Goal: Task Accomplishment & Management: Manage account settings

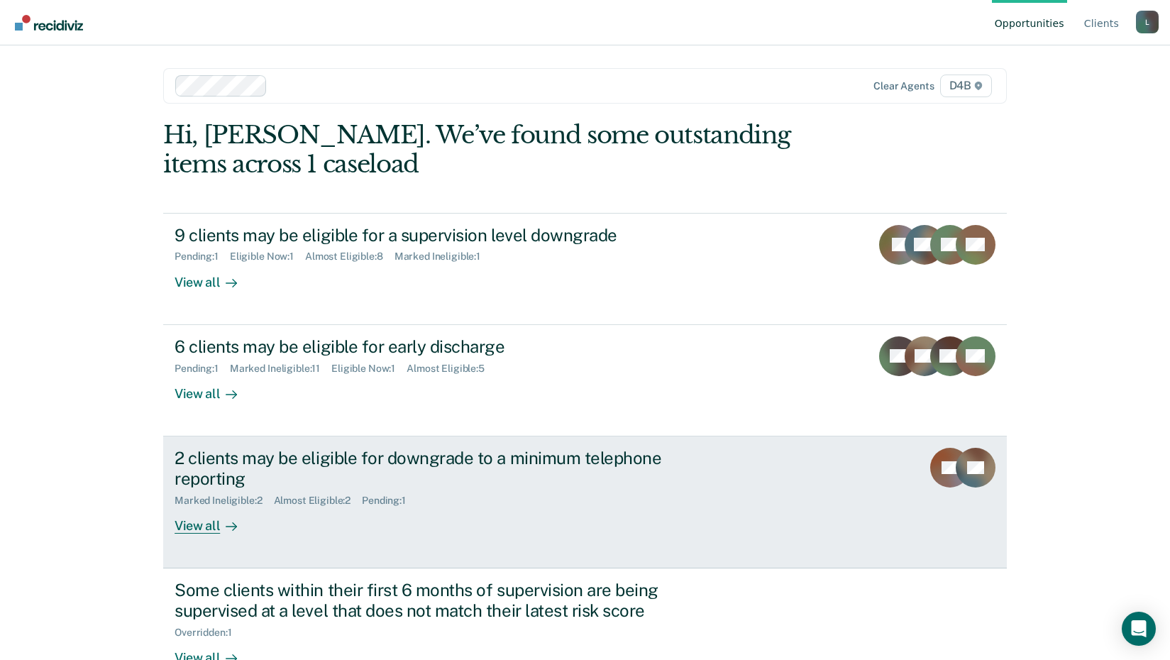
click at [207, 529] on div "View all" at bounding box center [214, 520] width 79 height 28
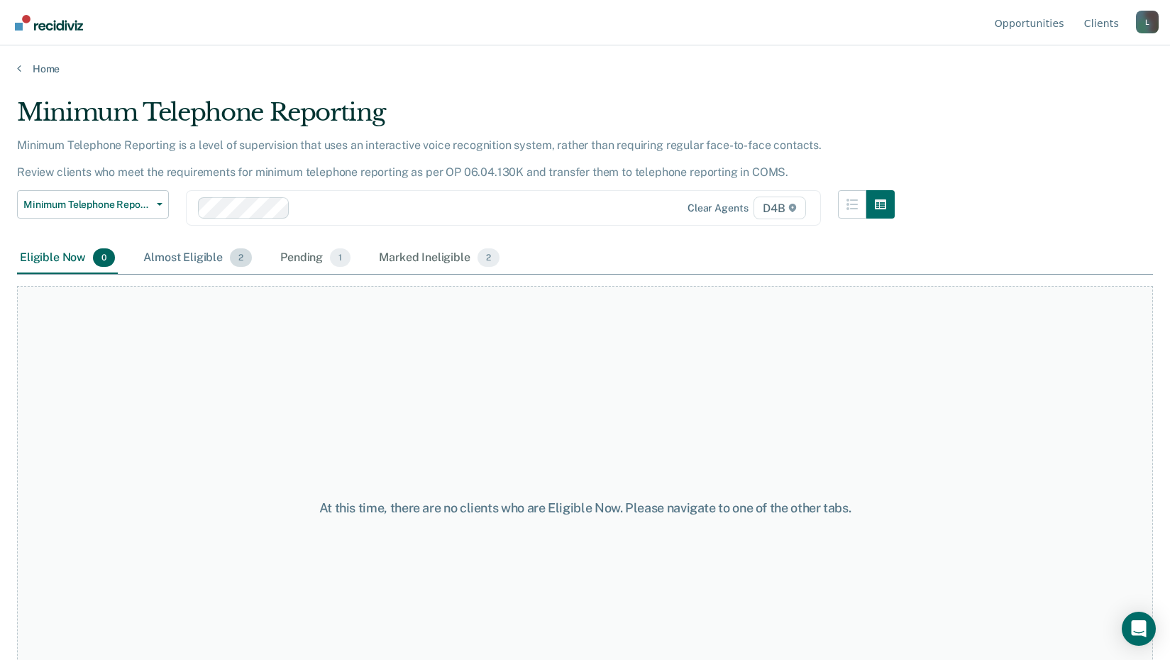
click at [199, 260] on div "Almost Eligible 2" at bounding box center [197, 258] width 114 height 31
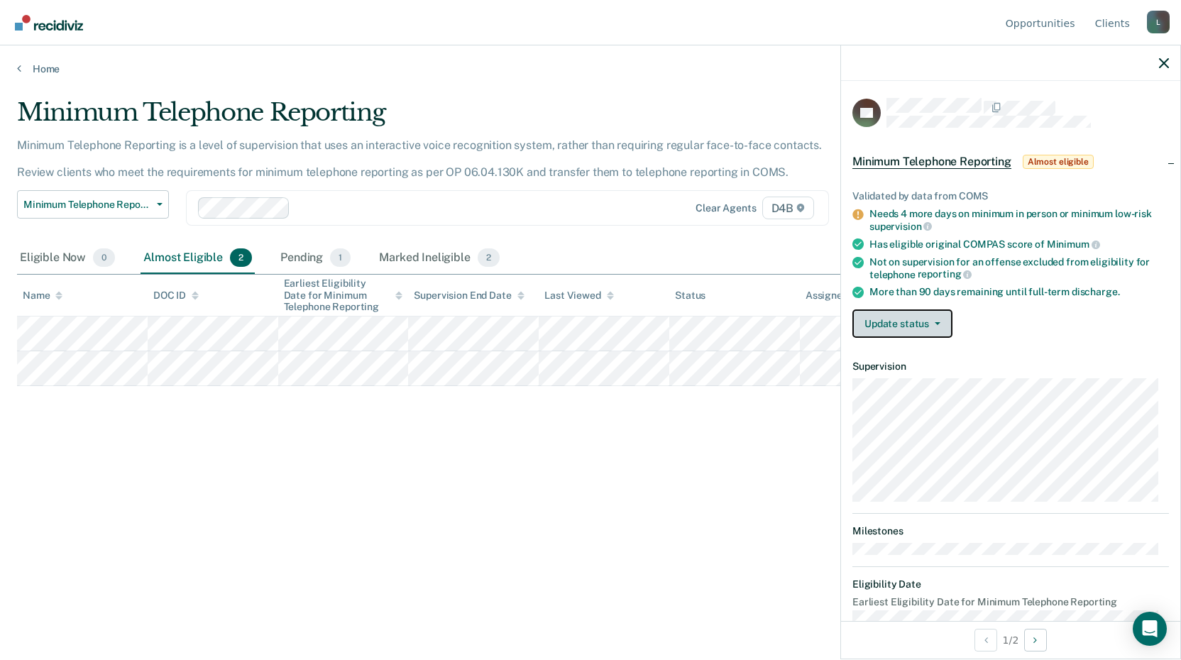
click at [857, 319] on button "Update status" at bounding box center [902, 323] width 100 height 28
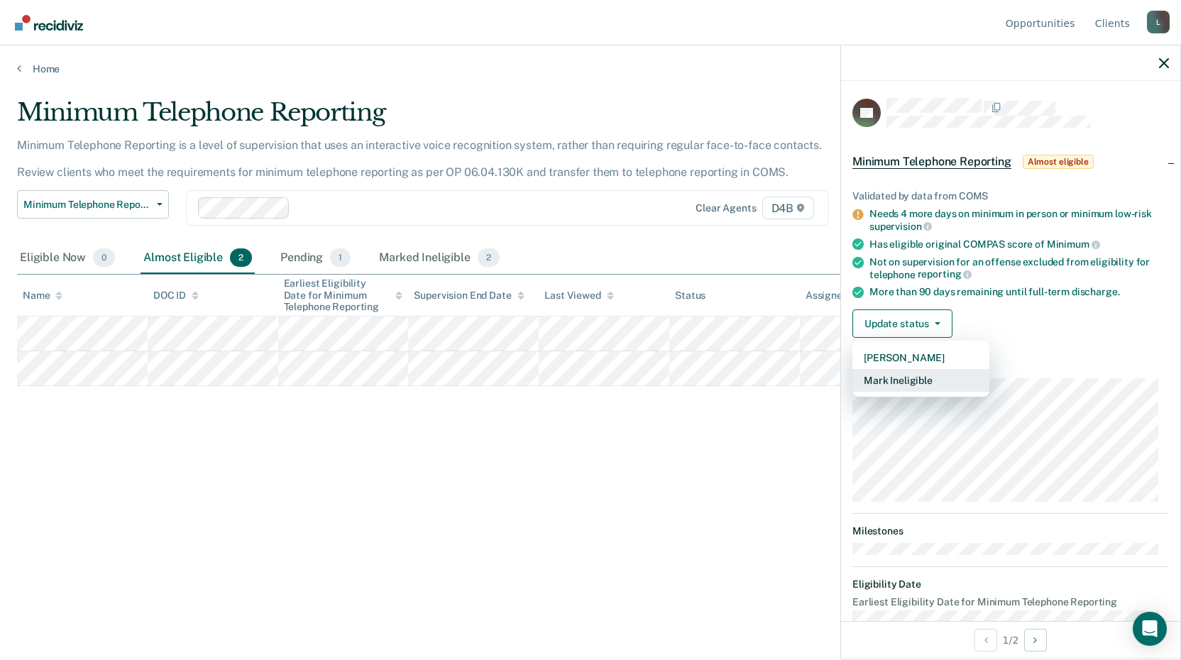
click at [882, 380] on button "Mark Ineligible" at bounding box center [920, 380] width 137 height 23
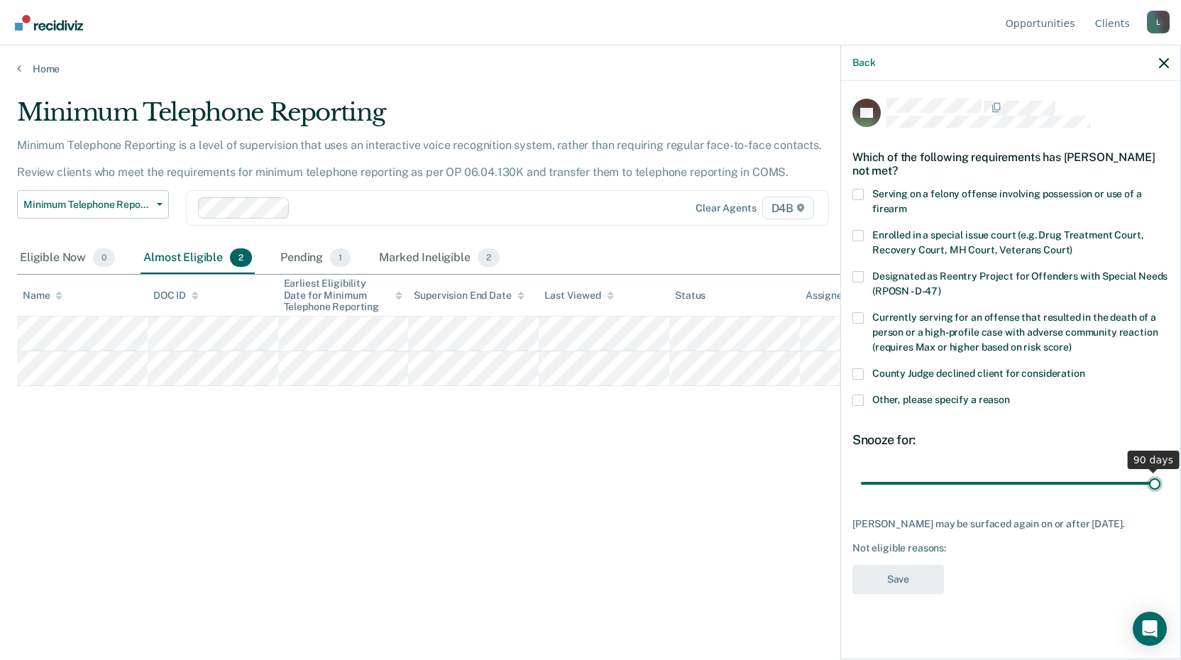
drag, startPoint x: 959, startPoint y: 481, endPoint x: 1214, endPoint y: 458, distance: 255.8
type input "90"
click at [1160, 470] on input "range" at bounding box center [1010, 482] width 299 height 25
click at [855, 375] on span at bounding box center [857, 373] width 11 height 11
click at [1085, 368] on input "County Judge declined client for consideration" at bounding box center [1085, 368] width 0 height 0
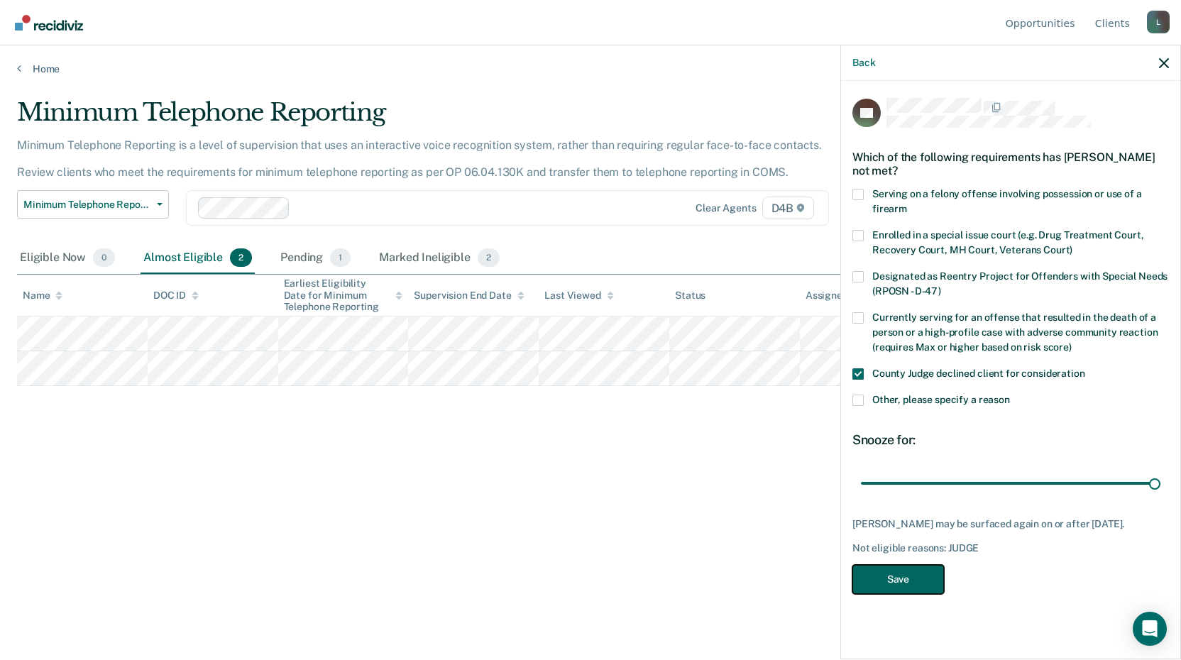
click at [893, 578] on button "Save" at bounding box center [898, 579] width 92 height 29
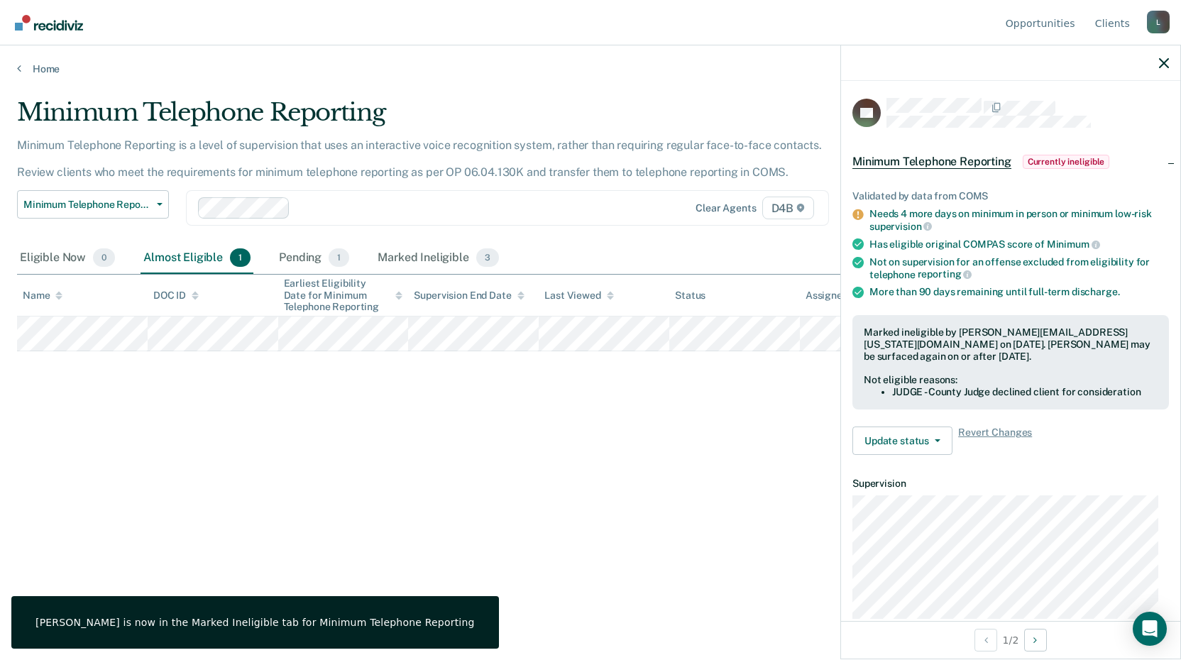
click at [43, 75] on main "Minimum Telephone Reporting Minimum Telephone Reporting is a level of supervisi…" at bounding box center [590, 365] width 1181 height 580
click at [45, 70] on link "Home" at bounding box center [590, 68] width 1147 height 13
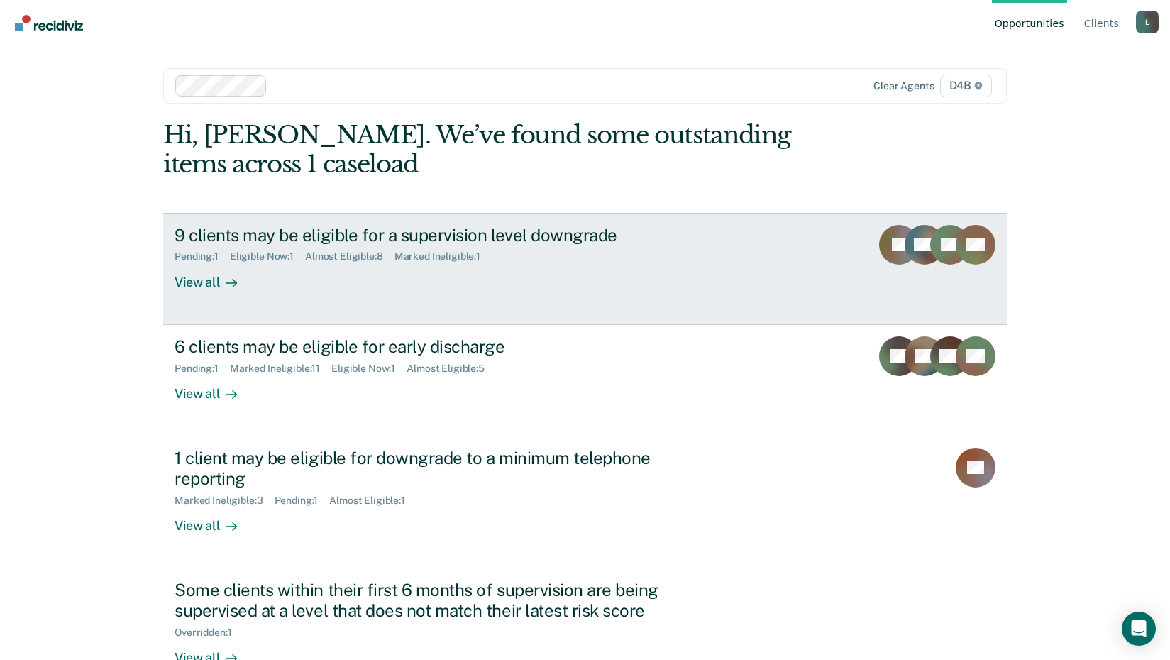
click at [211, 282] on div "View all" at bounding box center [214, 277] width 79 height 28
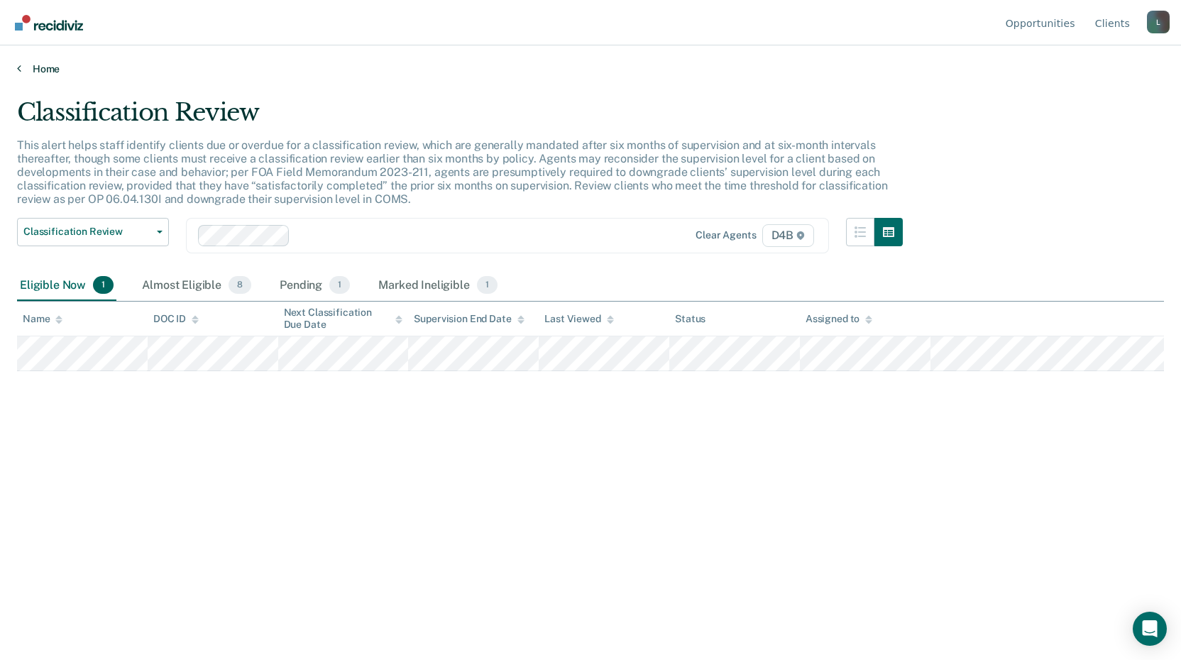
click at [28, 71] on link "Home" at bounding box center [590, 68] width 1147 height 13
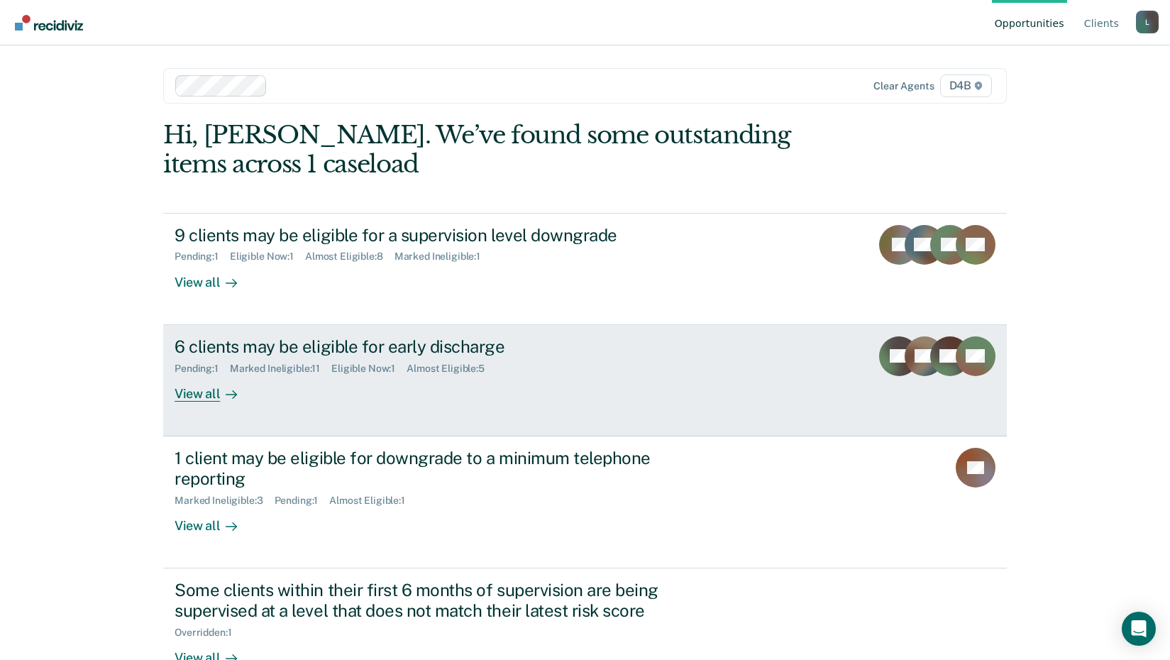
click at [209, 394] on div "View all" at bounding box center [214, 388] width 79 height 28
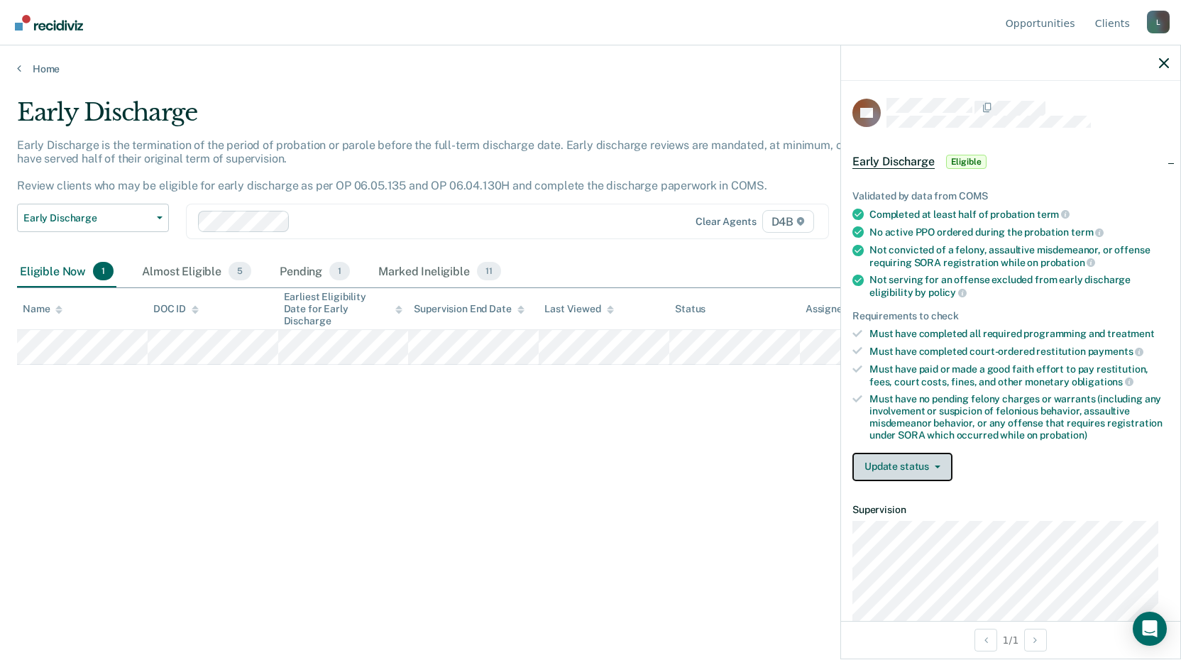
click at [881, 465] on button "Update status" at bounding box center [902, 467] width 100 height 28
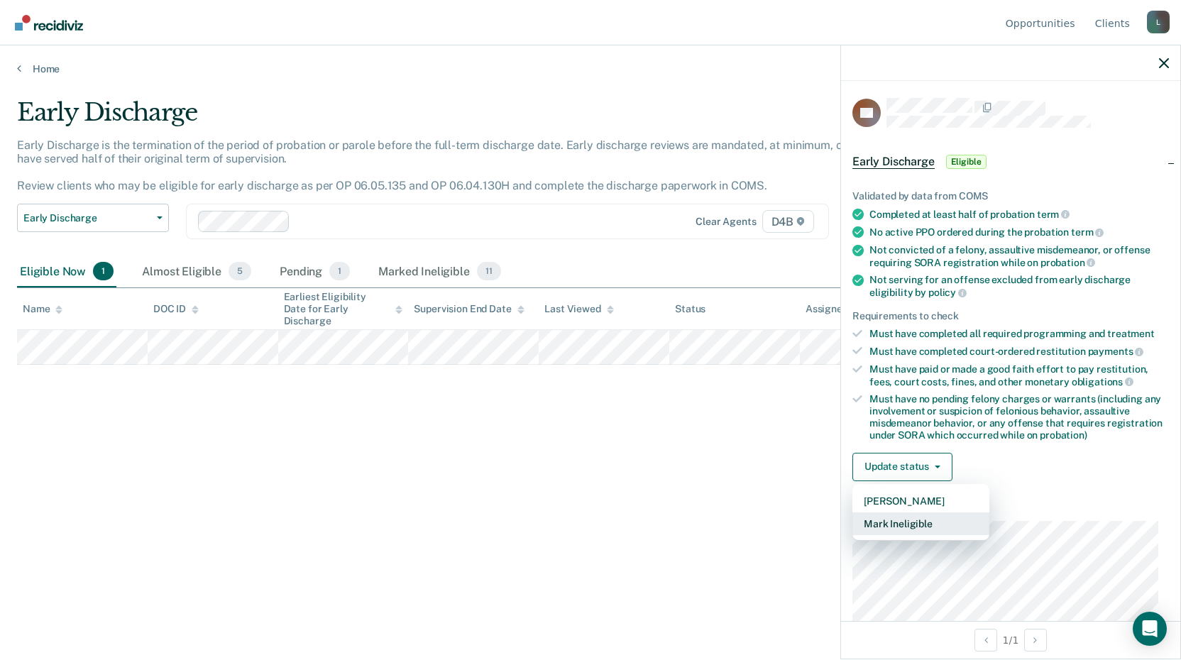
click at [895, 526] on button "Mark Ineligible" at bounding box center [920, 523] width 137 height 23
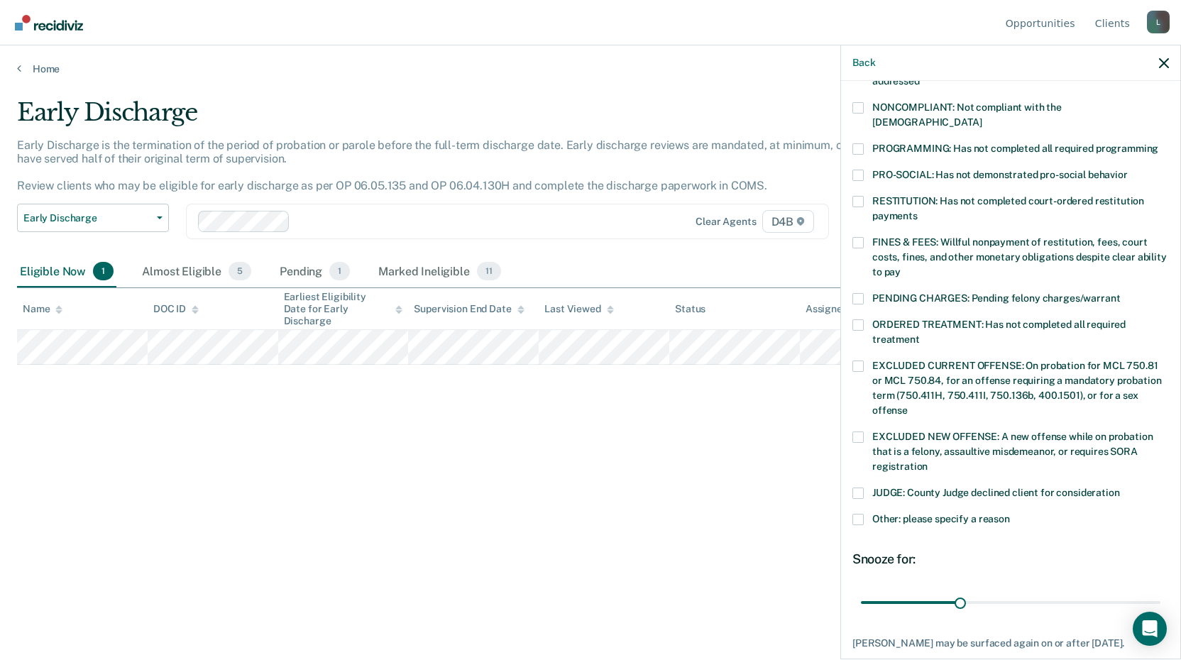
scroll to position [284, 0]
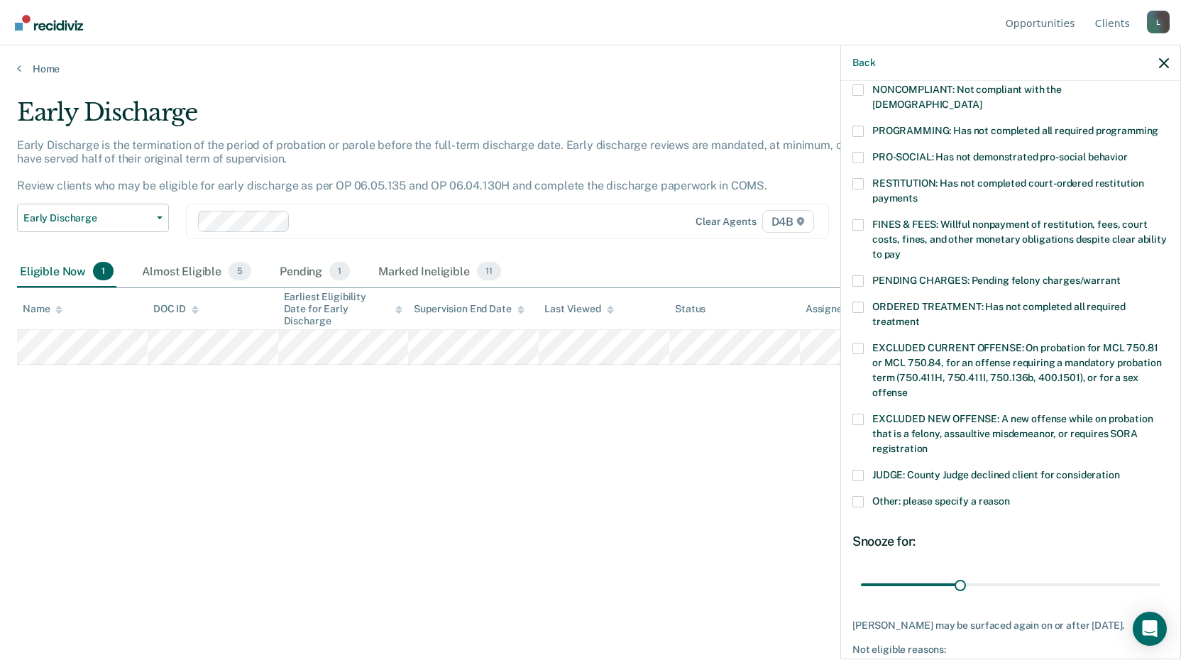
click at [859, 470] on label "JUDGE: County Judge declined client for consideration" at bounding box center [1010, 477] width 316 height 15
click at [1120, 470] on input "JUDGE: County Judge declined client for consideration" at bounding box center [1120, 470] width 0 height 0
drag, startPoint x: 958, startPoint y: 567, endPoint x: 1164, endPoint y: 548, distance: 207.3
type input "90"
click at [1160, 572] on input "range" at bounding box center [1010, 584] width 299 height 25
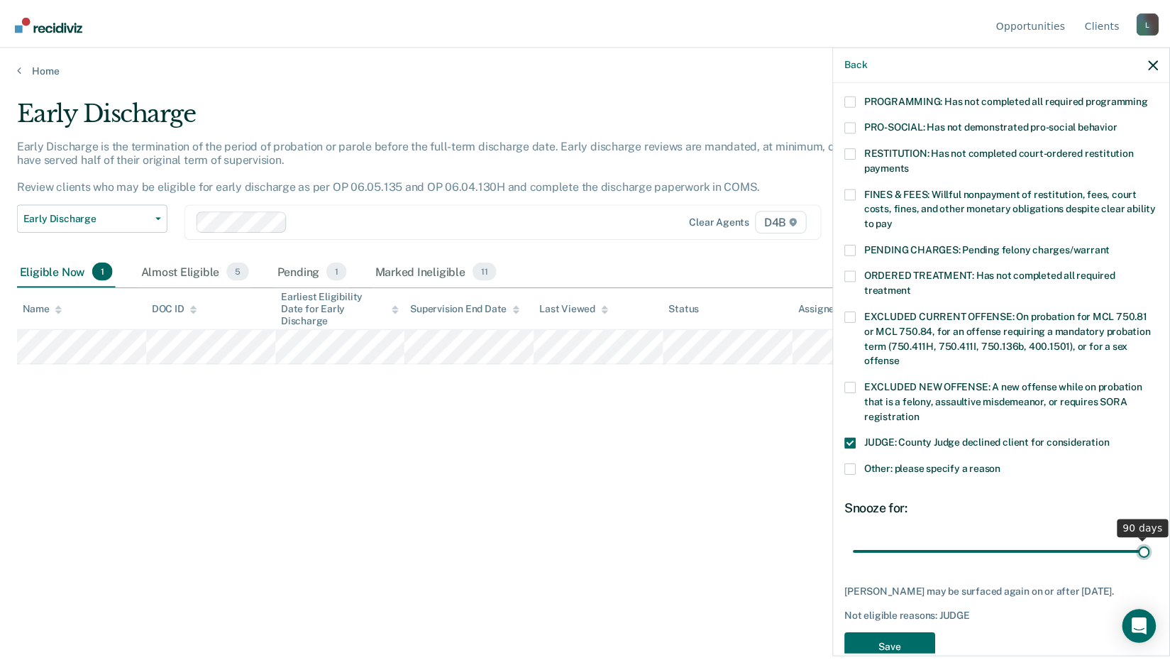
scroll to position [332, 0]
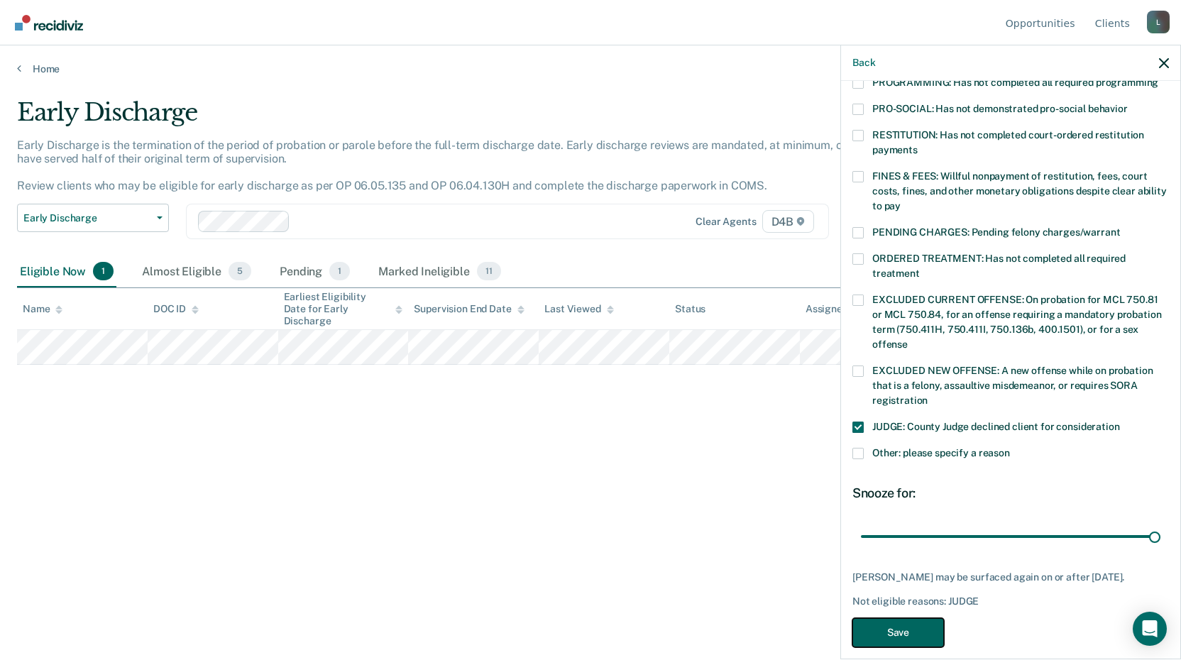
click at [890, 618] on button "Save" at bounding box center [898, 632] width 92 height 29
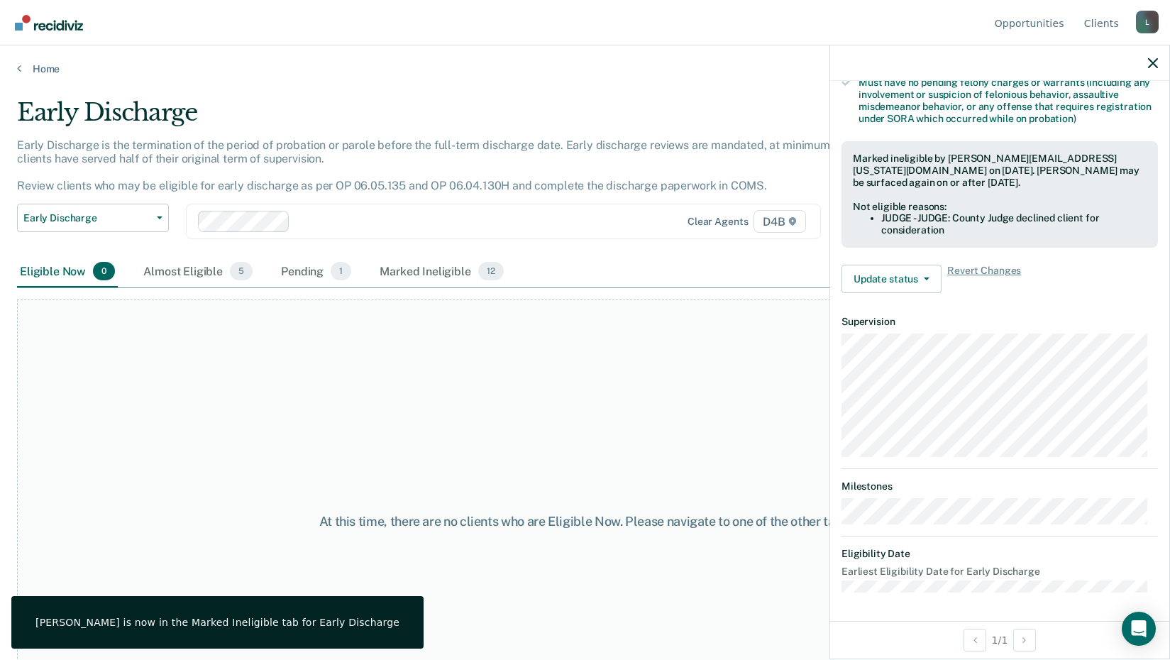
scroll to position [315, 0]
click at [45, 67] on link "Home" at bounding box center [585, 68] width 1136 height 13
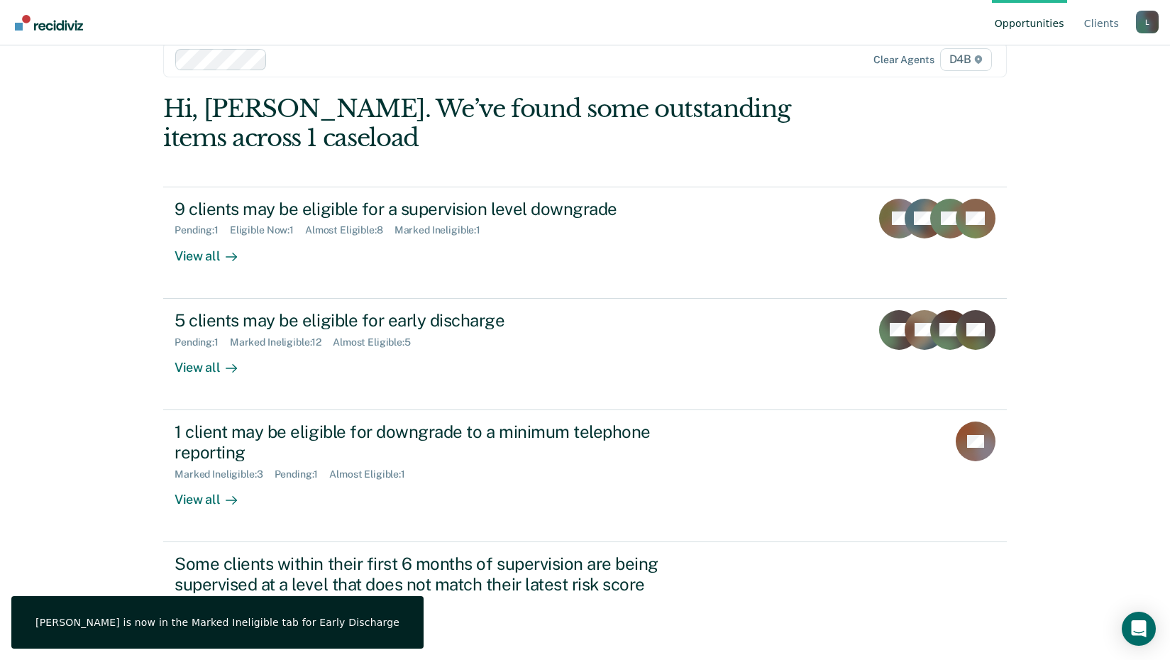
scroll to position [40, 0]
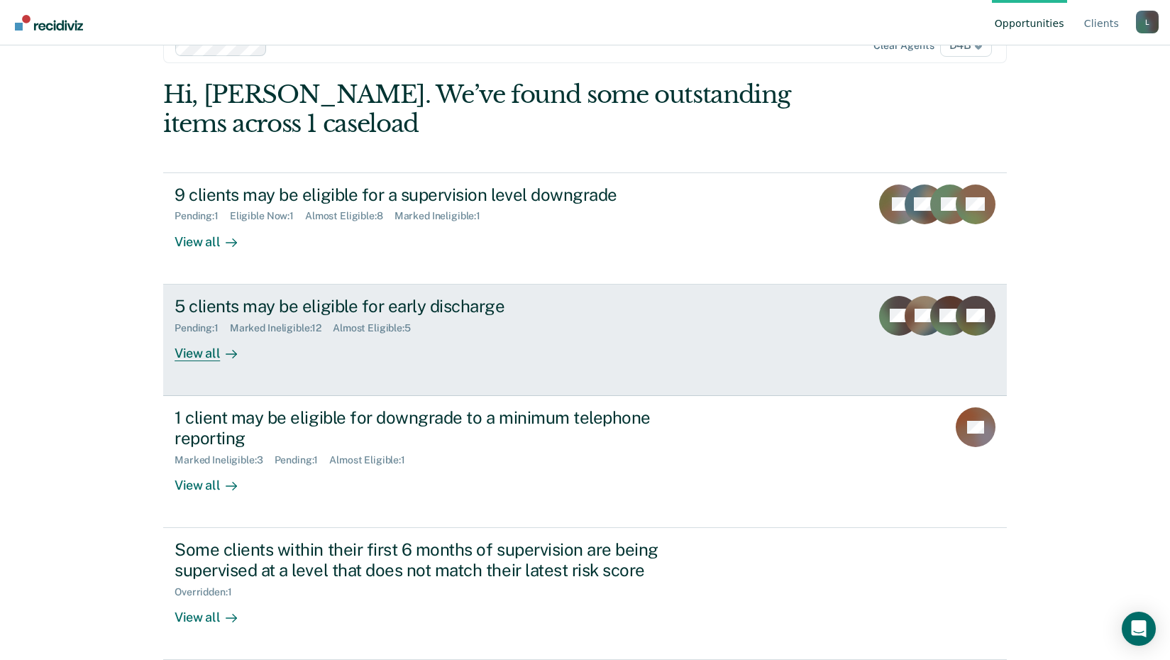
click at [204, 348] on div "View all" at bounding box center [214, 347] width 79 height 28
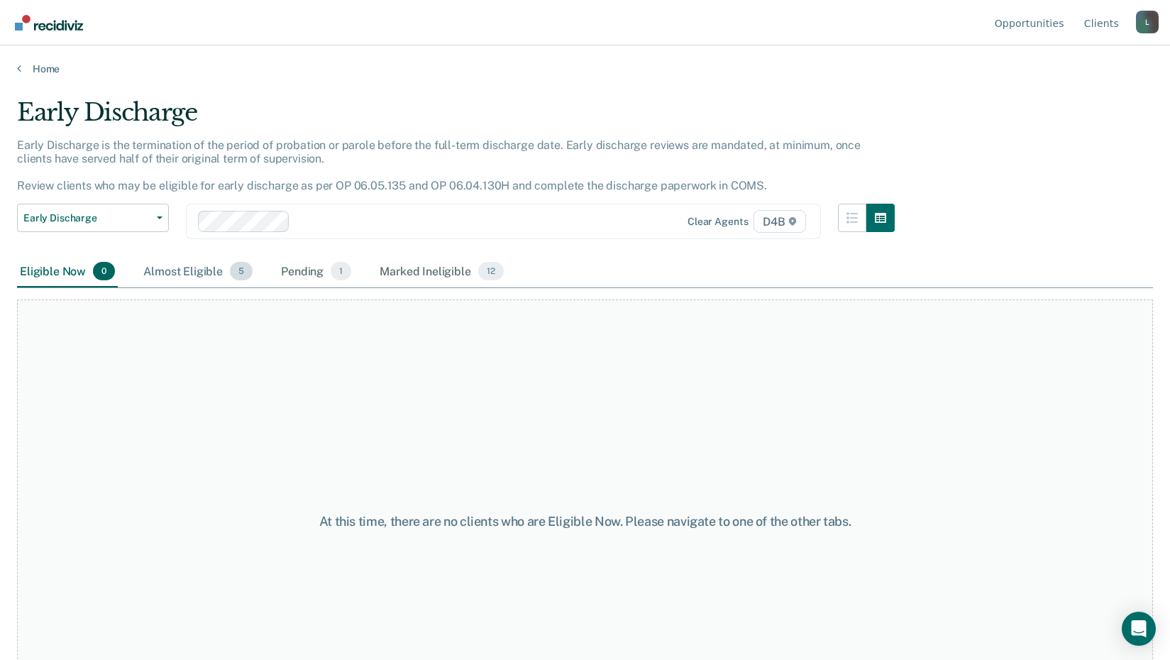
click at [196, 274] on div "Almost Eligible 5" at bounding box center [197, 271] width 115 height 31
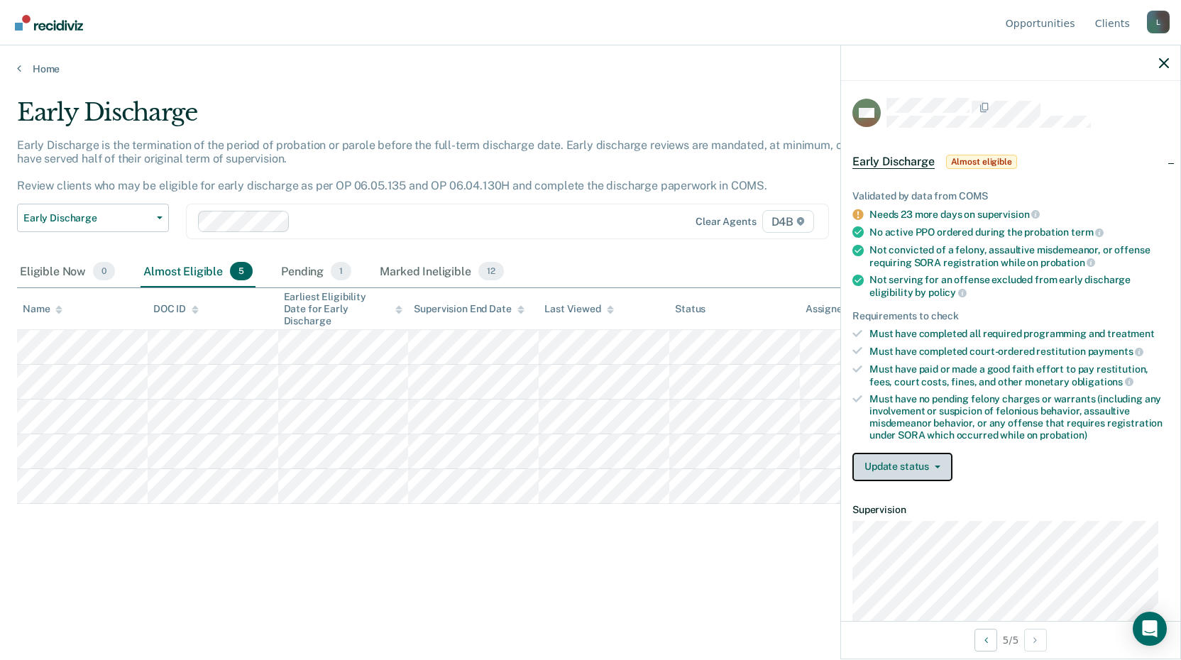
click at [880, 466] on button "Update status" at bounding box center [902, 467] width 100 height 28
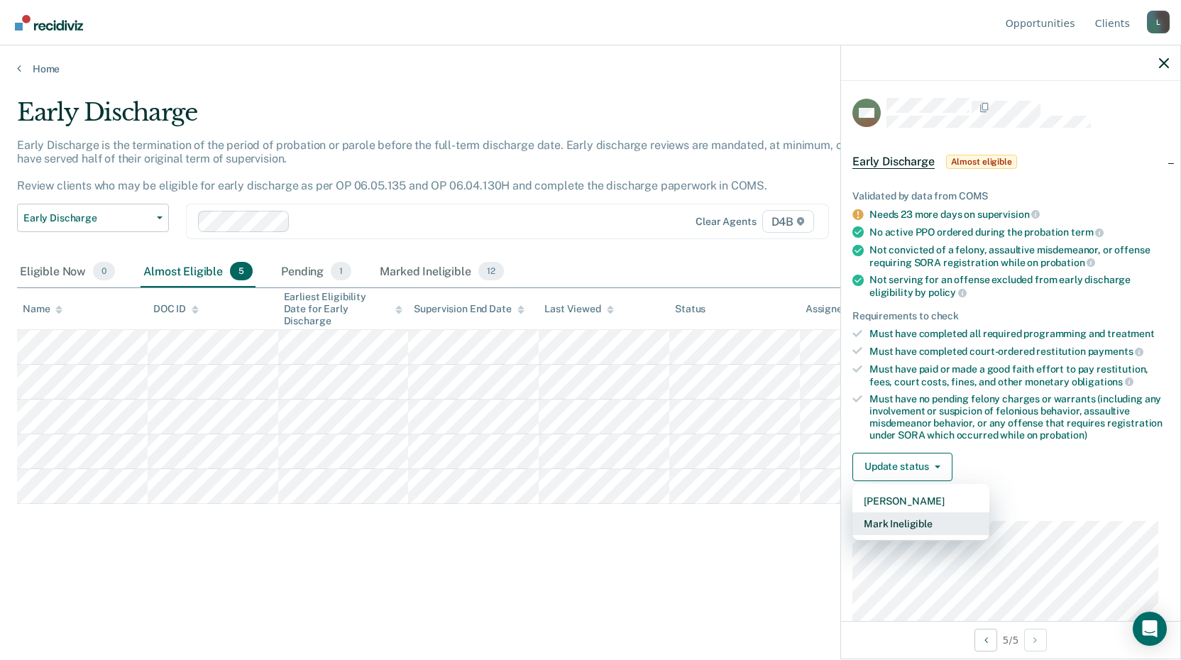
click at [912, 521] on button "Mark Ineligible" at bounding box center [920, 523] width 137 height 23
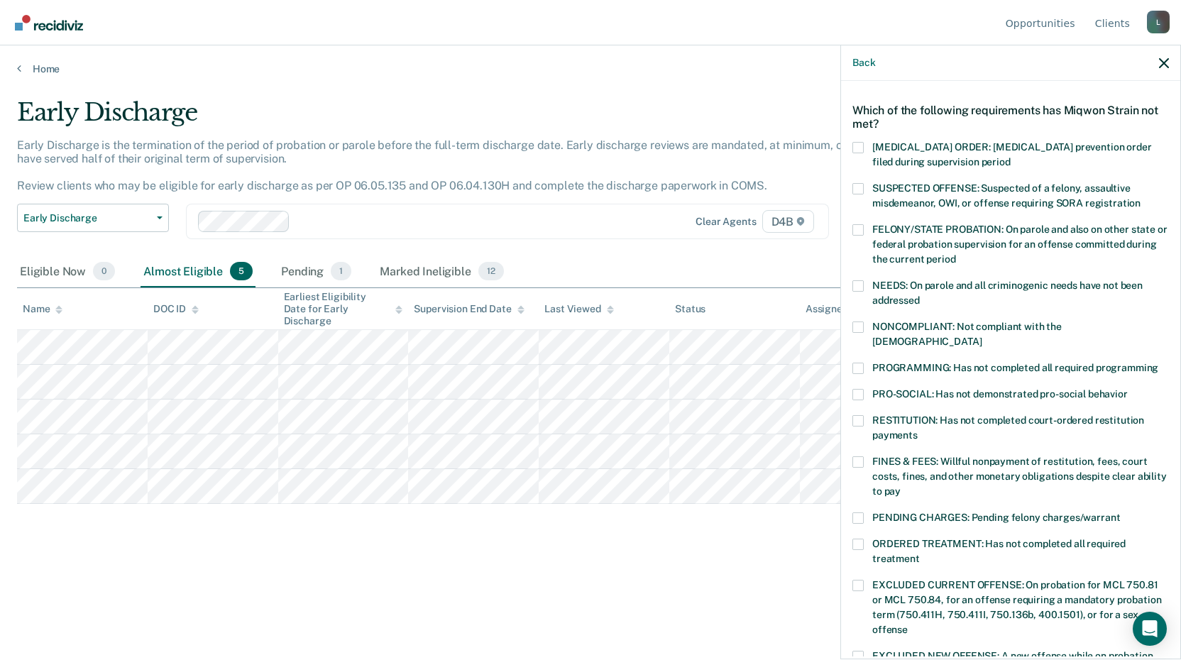
scroll to position [71, 0]
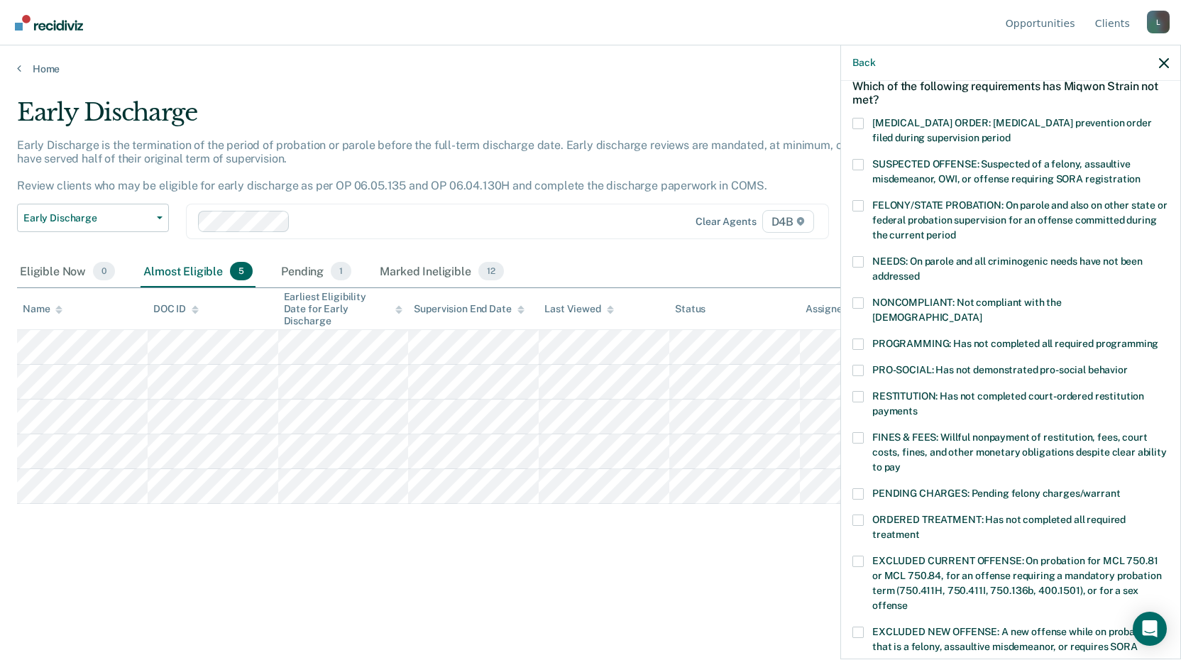
click at [863, 488] on label "PENDING CHARGES: Pending felony charges/warrant" at bounding box center [1010, 495] width 316 height 15
click at [1120, 488] on input "PENDING CHARGES: Pending felony charges/warrant" at bounding box center [1120, 488] width 0 height 0
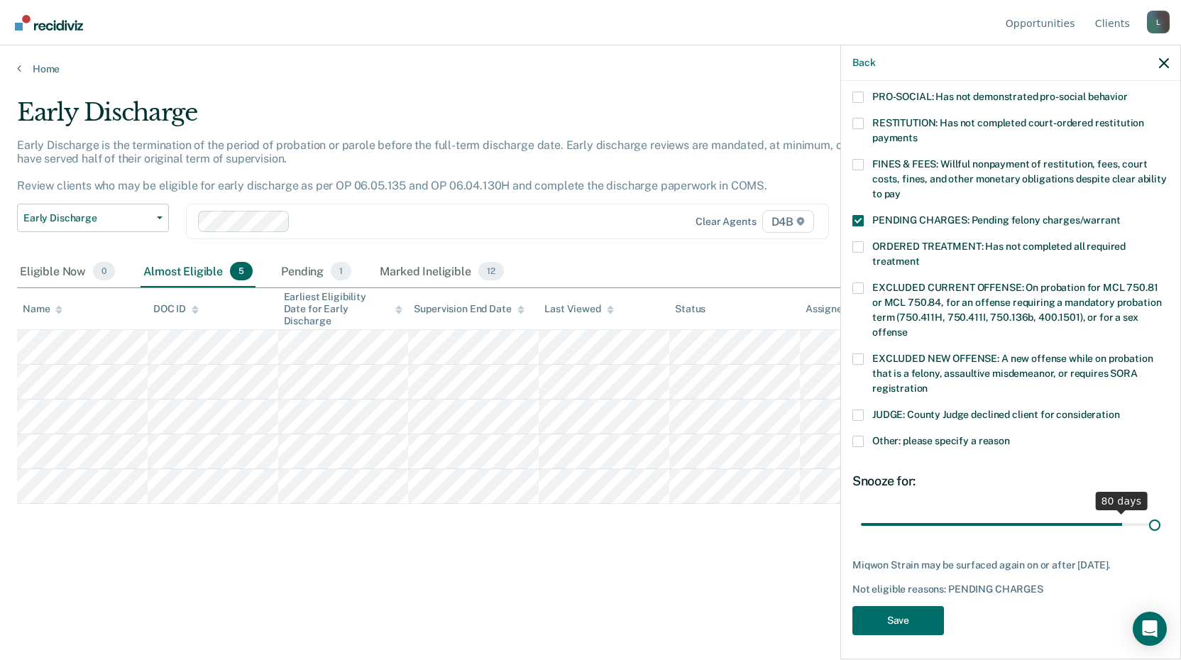
scroll to position [332, 0]
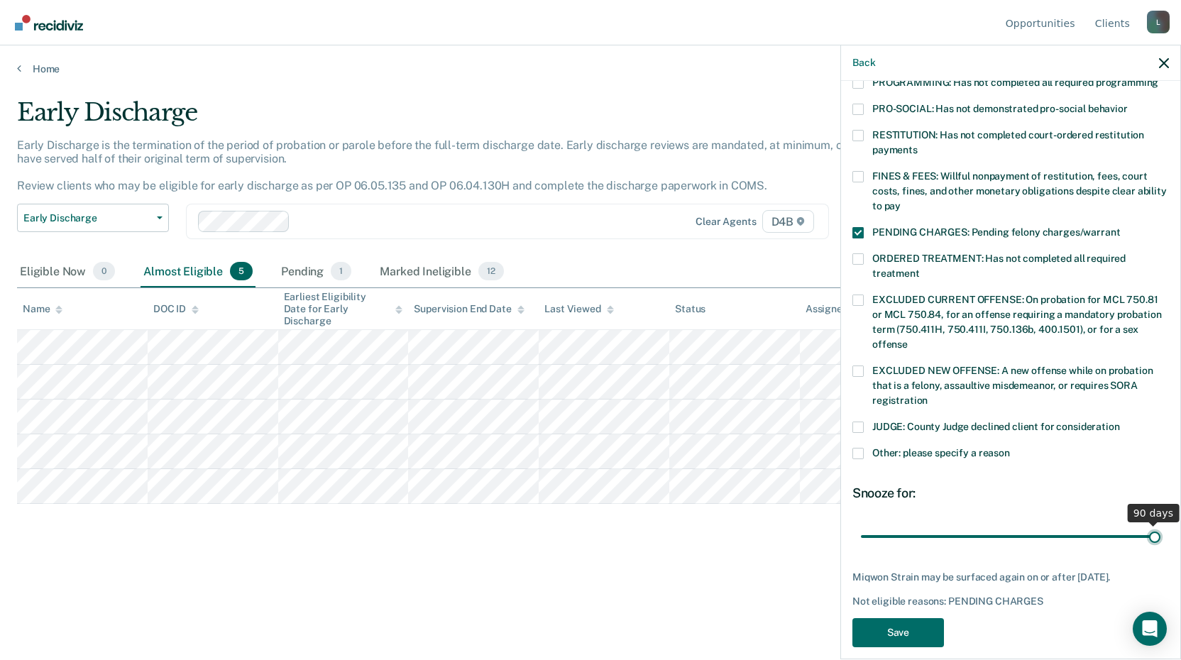
drag, startPoint x: 991, startPoint y: 504, endPoint x: 1157, endPoint y: 501, distance: 166.0
type input "90"
click at [1157, 524] on input "range" at bounding box center [1010, 536] width 299 height 25
click at [907, 622] on button "Save" at bounding box center [898, 632] width 92 height 29
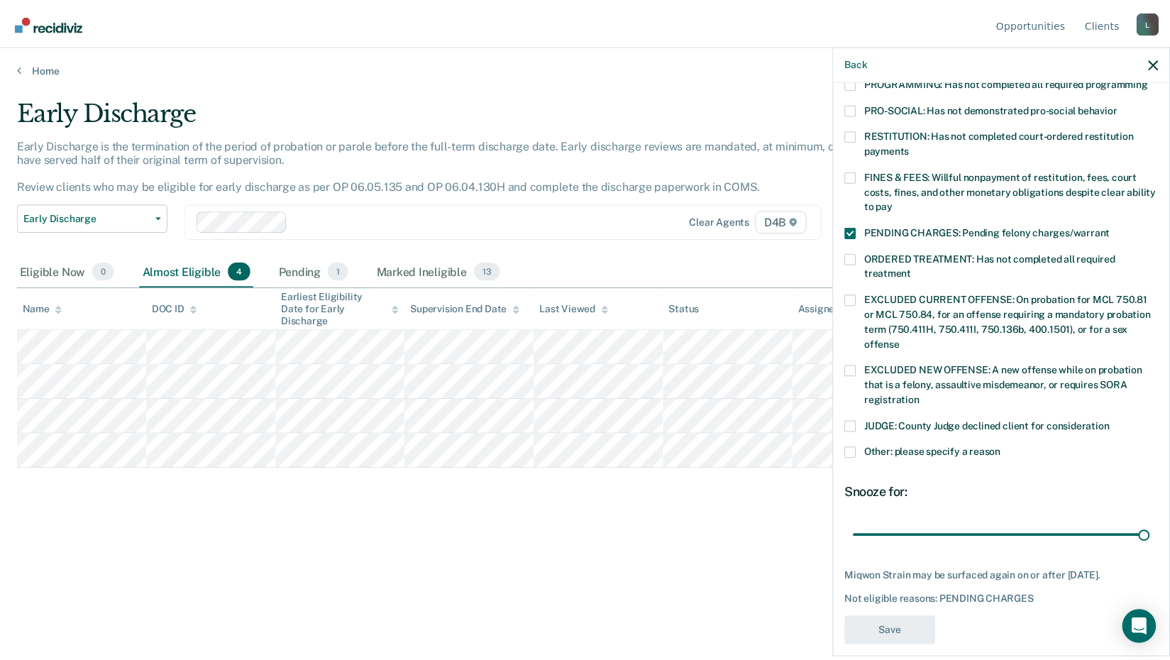
scroll to position [315, 0]
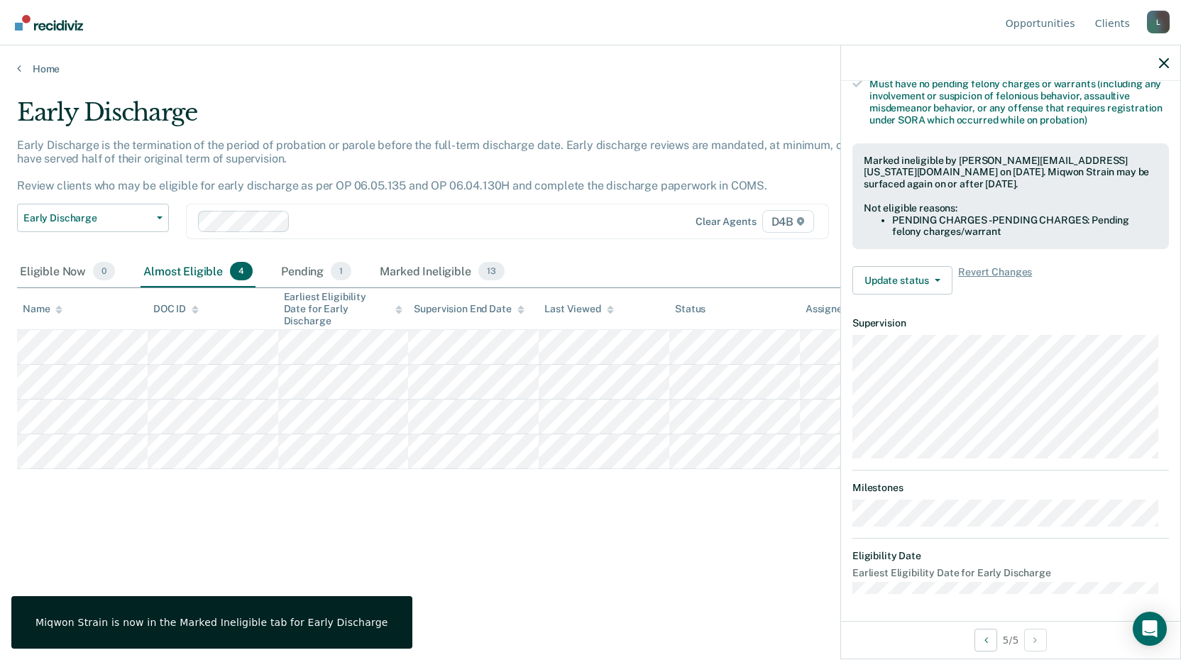
click at [399, 531] on div "Early Discharge Early Discharge is the termination of the period of probation o…" at bounding box center [590, 325] width 1147 height 455
click at [28, 70] on link "Home" at bounding box center [590, 68] width 1147 height 13
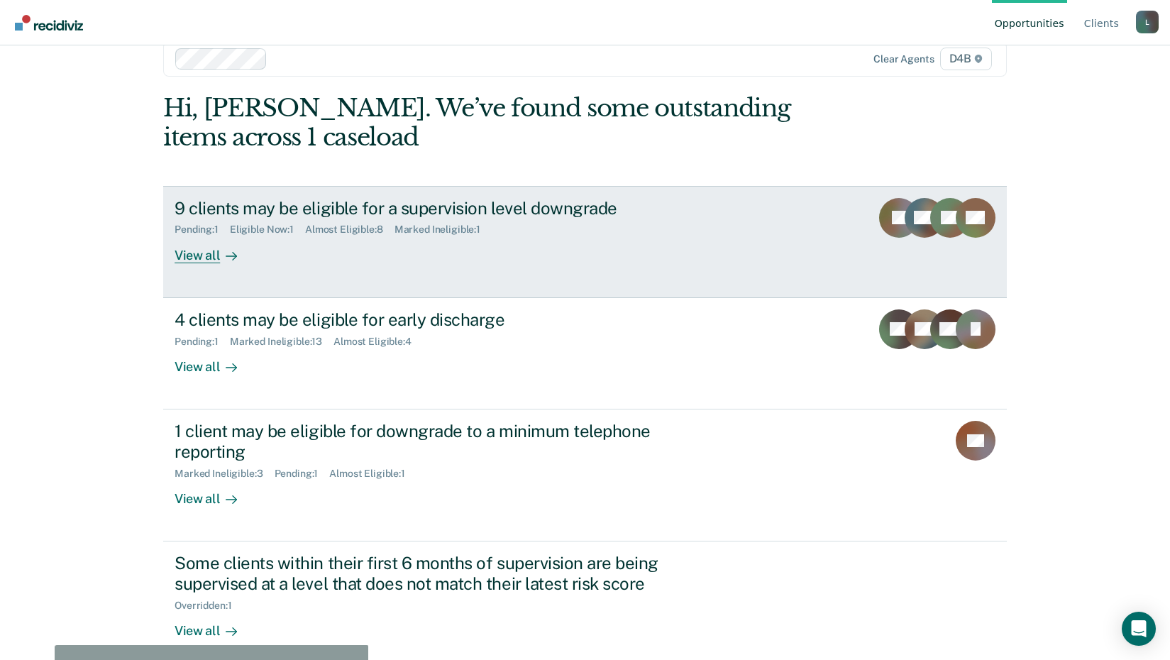
scroll to position [40, 0]
